Goal: Find contact information: Find contact information

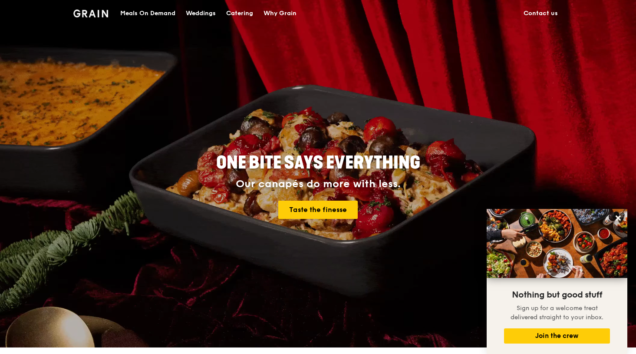
click at [251, 14] on div "Catering" at bounding box center [239, 13] width 27 height 26
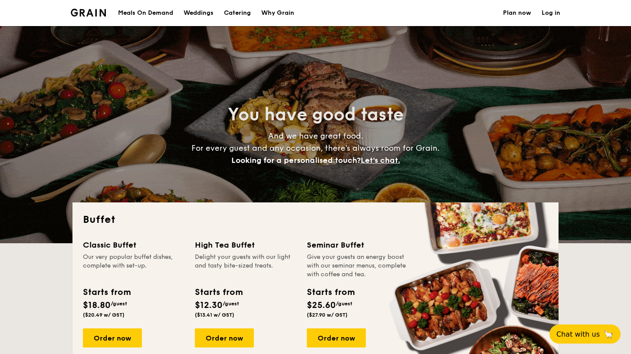
select select
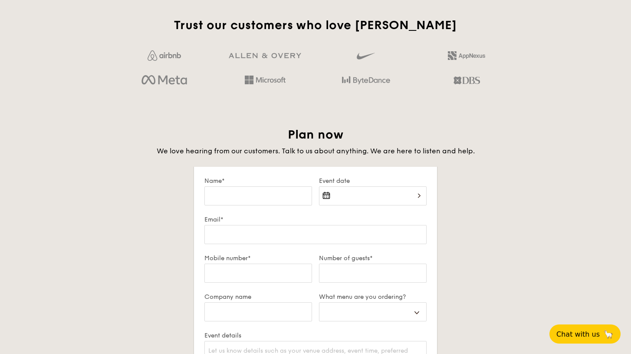
scroll to position [1644, 0]
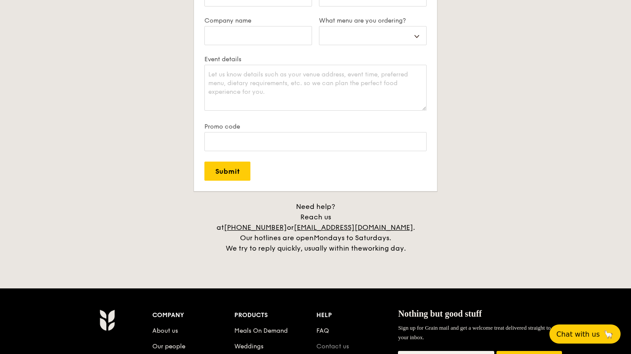
click at [341, 343] on link "Contact us" at bounding box center [332, 346] width 33 height 7
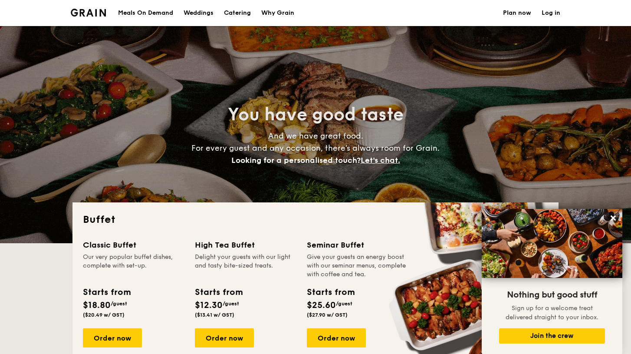
select select
click at [224, 13] on h1 "Catering" at bounding box center [237, 13] width 27 height 26
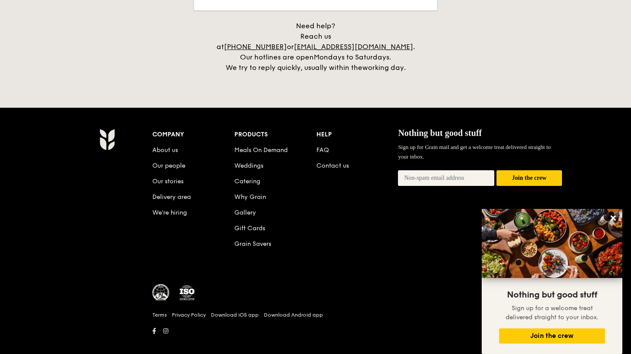
scroll to position [1550, 0]
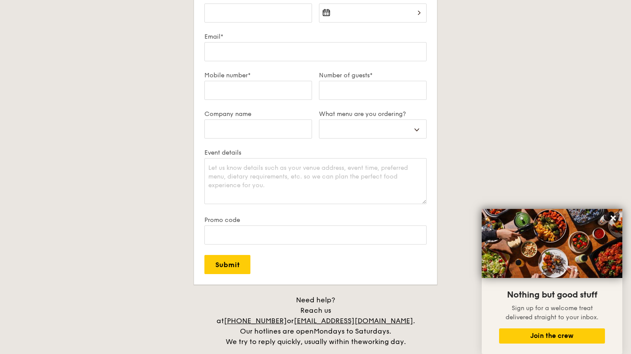
drag, startPoint x: 261, startPoint y: 329, endPoint x: 378, endPoint y: 332, distance: 116.8
click at [378, 331] on div "Need help? Reach us at +65 3163 5335 or concierge@grain.com.sg . Our hotlines a…" at bounding box center [315, 321] width 217 height 52
click at [410, 316] on link "concierge@grain.com.sg" at bounding box center [353, 320] width 119 height 8
